Goal: Task Accomplishment & Management: Use online tool/utility

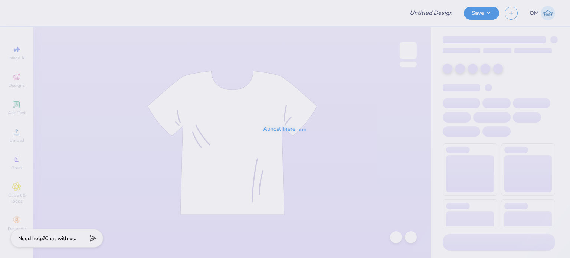
type input "RG 1"
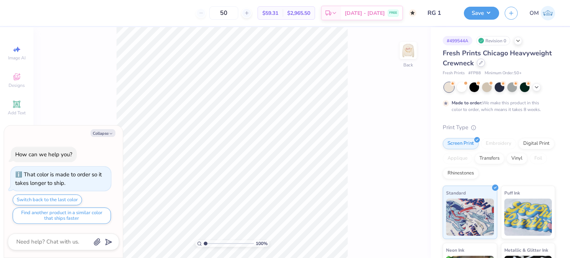
click at [485, 59] on div at bounding box center [481, 63] width 8 height 8
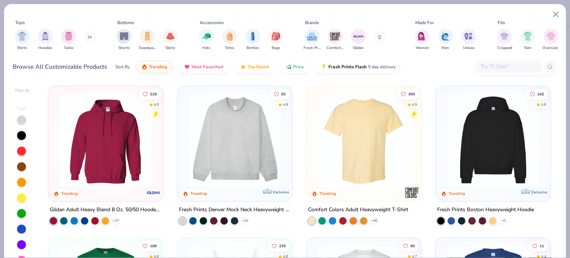
type textarea "x"
click at [491, 59] on div at bounding box center [516, 67] width 84 height 16
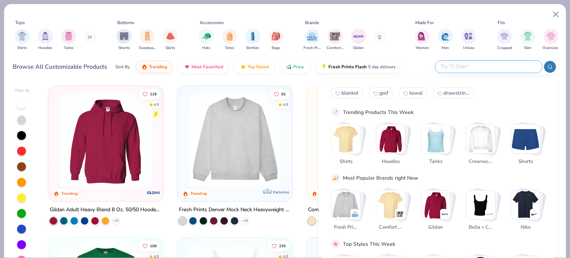
paste input "5000B"
type input "5000B"
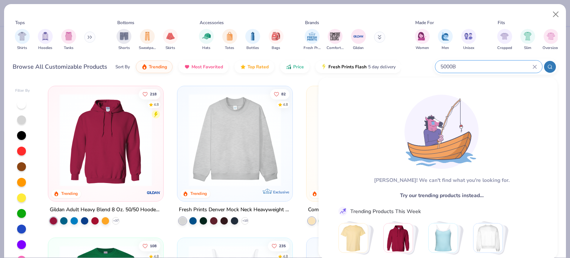
click at [537, 66] on div "5000B" at bounding box center [488, 66] width 107 height 12
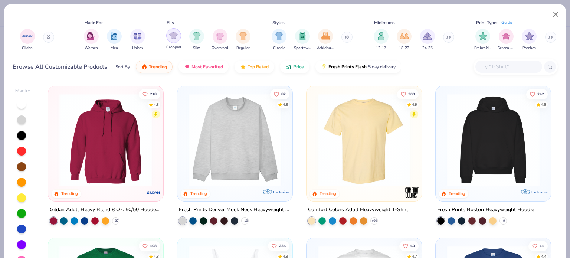
scroll to position [0, 331]
click at [383, 38] on img "filter for 12-17" at bounding box center [381, 35] width 8 height 9
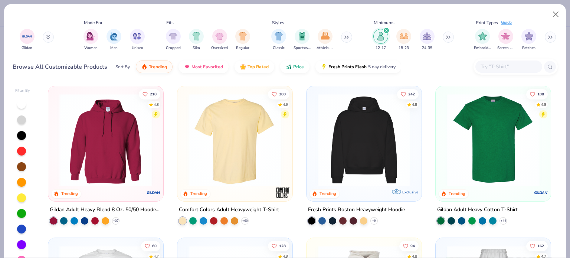
click at [385, 30] on icon "filter for 12-17" at bounding box center [386, 30] width 3 height 3
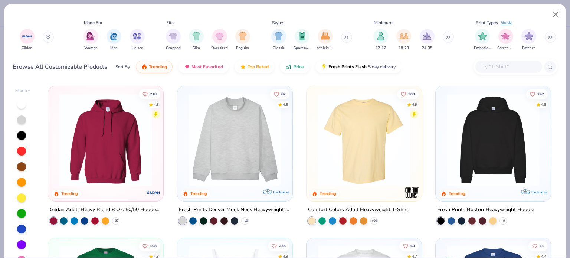
type textarea "x"
click at [502, 63] on input "text" at bounding box center [508, 66] width 57 height 9
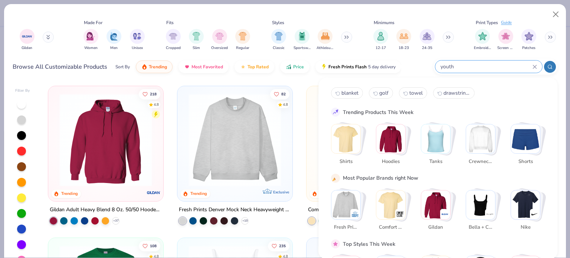
type input "youth"
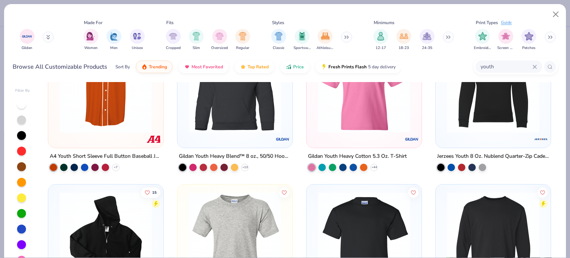
scroll to position [42, 0]
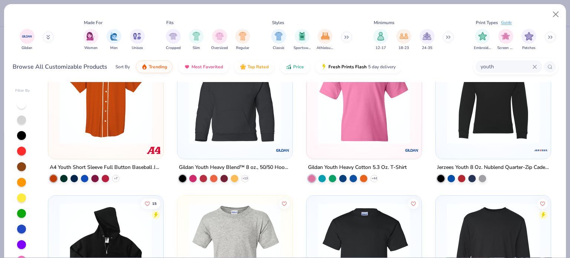
click at [355, 163] on div "Gildan Youth Heavy Cotton 5.3 Oz. T-Shirt" at bounding box center [357, 167] width 99 height 9
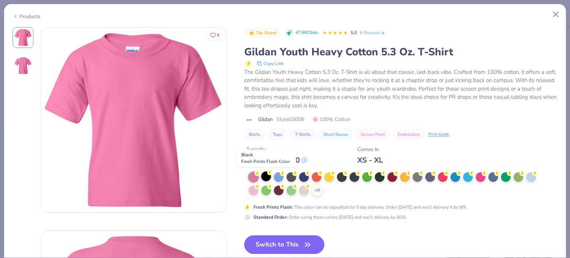
click at [260, 173] on circle at bounding box center [257, 173] width 5 height 5
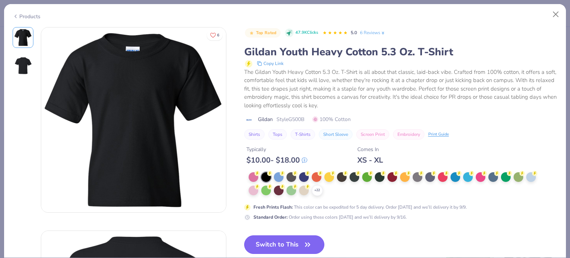
click at [275, 239] on button "Switch to This" at bounding box center [284, 244] width 81 height 19
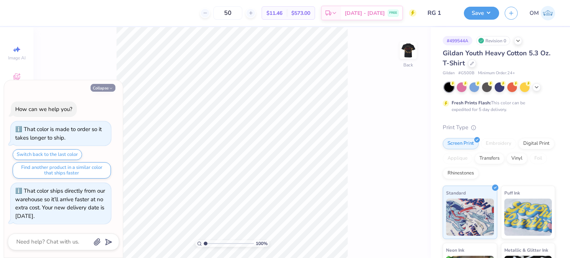
click at [95, 91] on button "Collapse" at bounding box center [103, 88] width 25 height 8
type textarea "x"
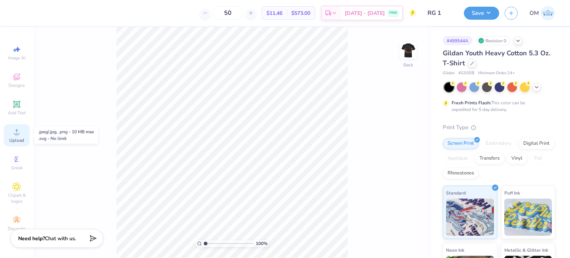
click at [19, 137] on span "Upload" at bounding box center [16, 140] width 15 height 6
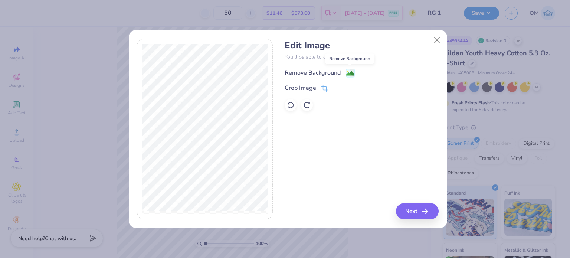
click at [350, 73] on image at bounding box center [350, 73] width 8 height 8
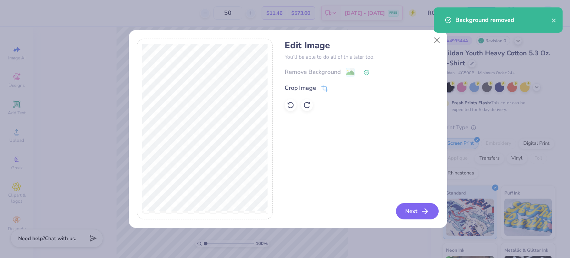
click at [421, 207] on button "Next" at bounding box center [417, 211] width 43 height 16
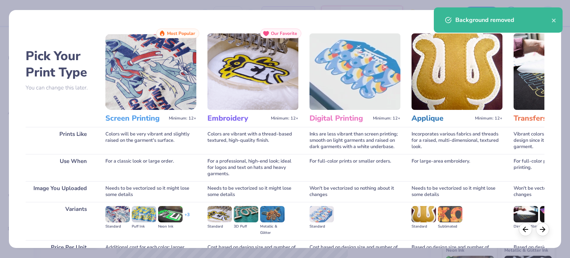
scroll to position [75, 0]
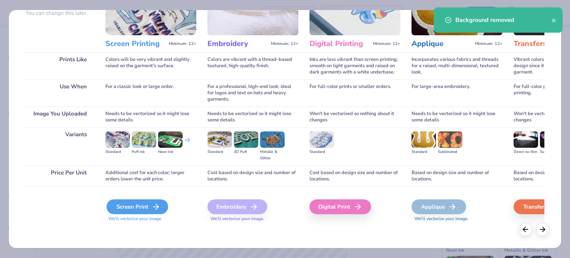
click at [137, 209] on div "Screen Print" at bounding box center [138, 206] width 62 height 15
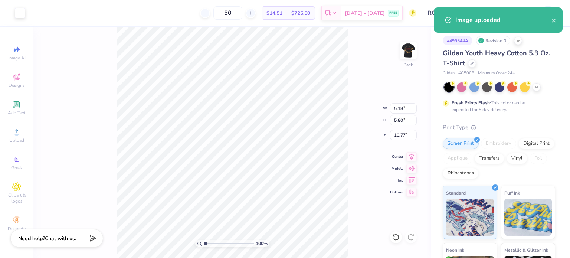
type input "5.18"
type input "5.80"
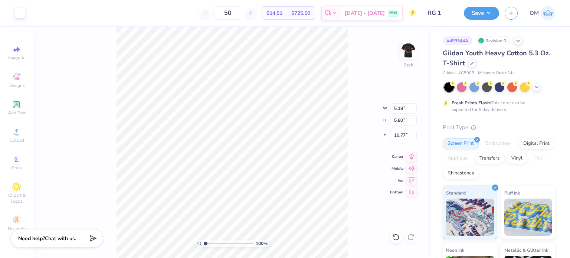
type input "3.00"
click at [402, 111] on input "5.18" at bounding box center [403, 108] width 27 height 10
type input "5"
type input "4.33"
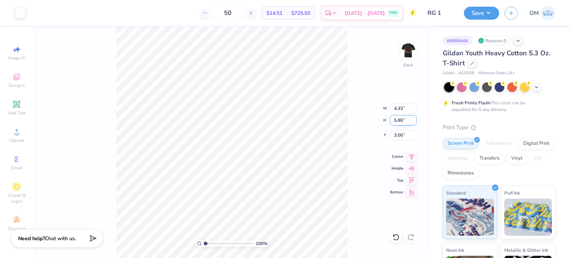
type input "4.85"
type input "3.48"
click at [402, 120] on input "4.85" at bounding box center [403, 120] width 27 height 10
click at [353, 142] on div "100 % Back W 4.33 4.33 " H 4.85 4.85 " Y 3.48 3.48 " Center Middle Top Bottom" at bounding box center [231, 142] width 397 height 231
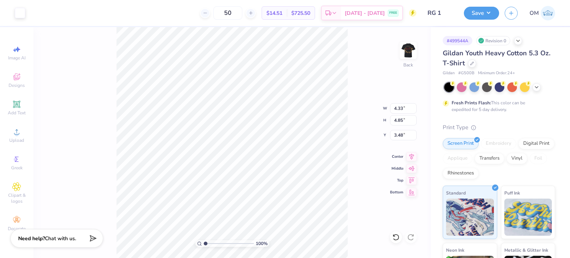
type input "3.00"
click at [356, 71] on div "100 % Back W 4.33 4.33 " H 4.85 4.85 " Y 3.00 3.00 " Center Middle Top Bottom" at bounding box center [231, 142] width 397 height 231
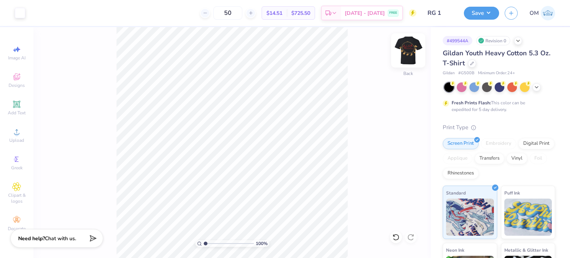
click at [402, 48] on img at bounding box center [408, 51] width 30 height 30
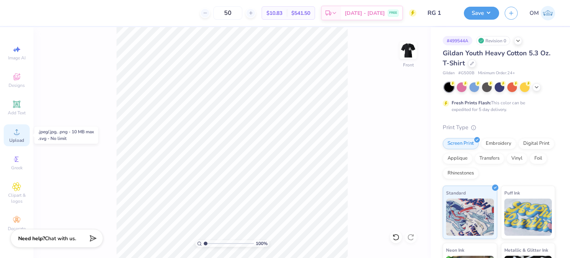
click at [18, 136] on div "Upload" at bounding box center [17, 135] width 26 height 22
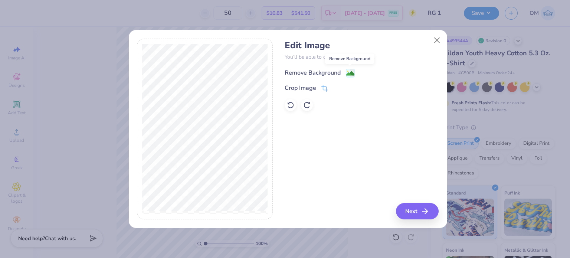
click at [347, 69] on image at bounding box center [350, 73] width 8 height 8
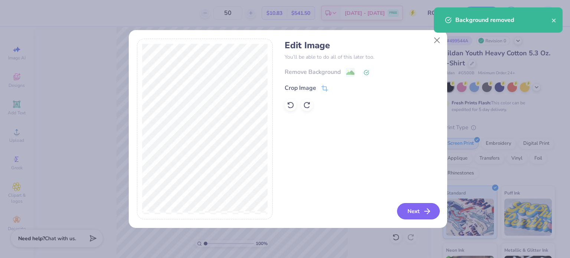
click at [411, 207] on button "Next" at bounding box center [418, 211] width 43 height 16
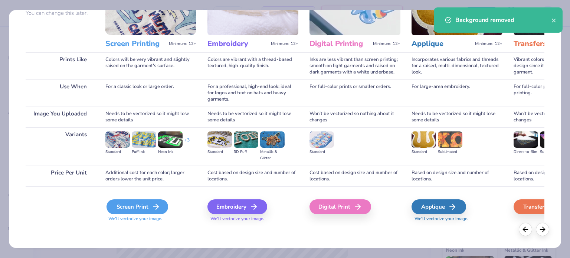
click at [131, 212] on div "Screen Print" at bounding box center [138, 206] width 62 height 15
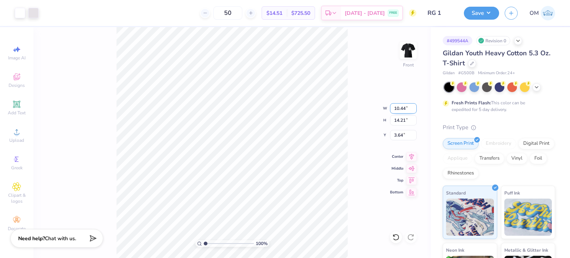
click at [405, 111] on input "10.44" at bounding box center [403, 108] width 27 height 10
type input "10.27"
type input "13.98"
type input "3.76"
type input "10.27"
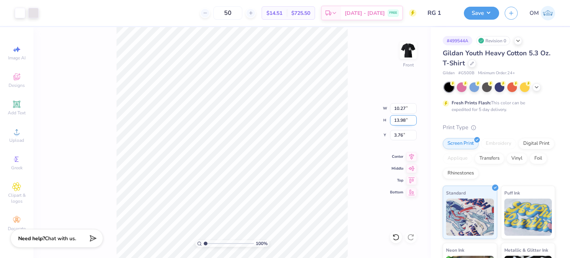
click at [404, 118] on input "13.98" at bounding box center [403, 120] width 27 height 10
type input "14"
type input "10.28"
type input "14.00"
type input "3.00"
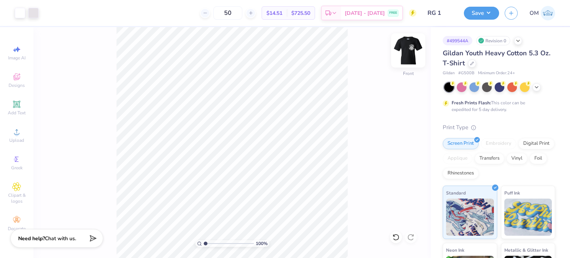
click at [406, 56] on img at bounding box center [408, 51] width 30 height 30
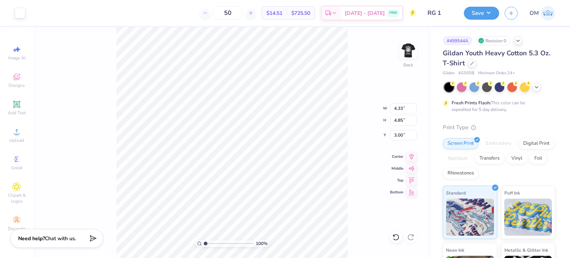
type input "2.66"
type input "2.98"
type input "3.00"
